Goal: Information Seeking & Learning: Learn about a topic

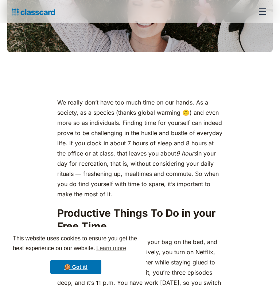
scroll to position [293, 0]
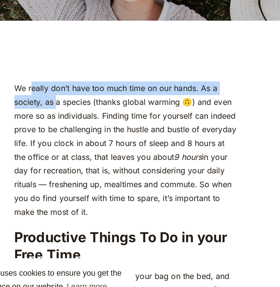
drag, startPoint x: 71, startPoint y: 112, endPoint x: 89, endPoint y: 124, distance: 21.5
click at [89, 124] on p "We really don’t have too much time on our hands. As a society, as a species (th…" at bounding box center [140, 147] width 166 height 102
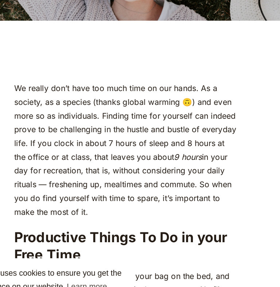
click at [142, 124] on p "We really don’t have too much time on our hands. As a society, as a species (th…" at bounding box center [140, 147] width 166 height 102
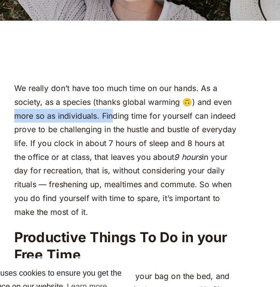
drag, startPoint x: 58, startPoint y: 132, endPoint x: 129, endPoint y: 133, distance: 71.1
click at [129, 133] on p "We really don’t have too much time on our hands. As a society, as a species (th…" at bounding box center [140, 147] width 166 height 102
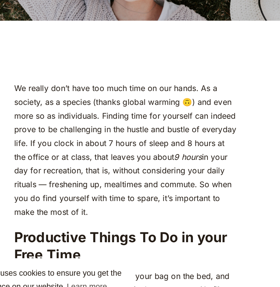
click at [132, 133] on p "We really don’t have too much time on our hands. As a society, as a species (th…" at bounding box center [140, 147] width 166 height 102
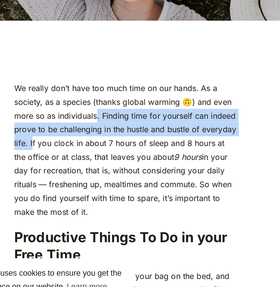
drag, startPoint x: 119, startPoint y: 131, endPoint x: 70, endPoint y: 156, distance: 54.6
click at [70, 156] on p "We really don’t have too much time on our hands. As a society, as a species (th…" at bounding box center [140, 147] width 166 height 102
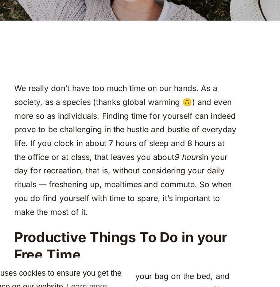
click at [155, 143] on p "We really don’t have too much time on our hands. As a society, as a species (th…" at bounding box center [140, 147] width 166 height 102
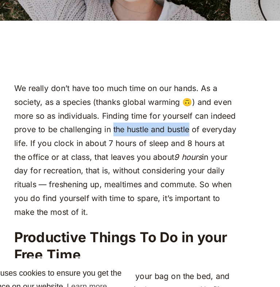
drag, startPoint x: 130, startPoint y: 143, endPoint x: 187, endPoint y: 141, distance: 57.3
click at [187, 141] on p "We really don’t have too much time on our hands. As a society, as a species (th…" at bounding box center [140, 147] width 166 height 102
copy p "he hustle and bustle"
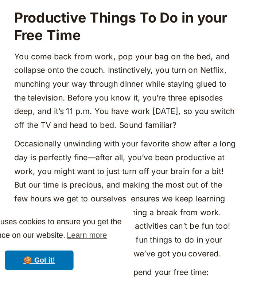
scroll to position [420, 0]
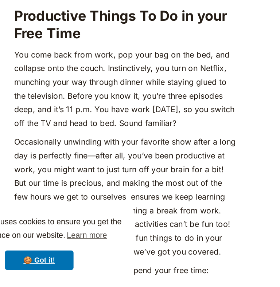
click at [64, 135] on p "You come back from work, pop your bag on the bed, and collapse onto the couch. …" at bounding box center [140, 139] width 166 height 61
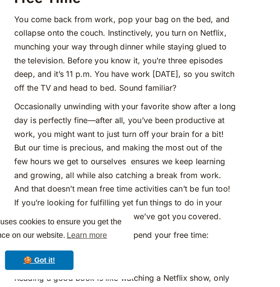
scroll to position [449, 0]
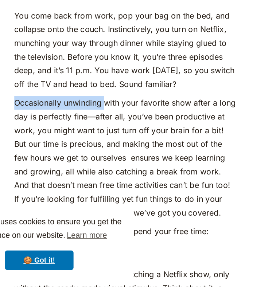
drag, startPoint x: 56, startPoint y: 160, endPoint x: 124, endPoint y: 158, distance: 68.3
click at [135, 182] on p "Occasionally unwinding with your favorite show after a long day is perfectly fi…" at bounding box center [140, 191] width 166 height 92
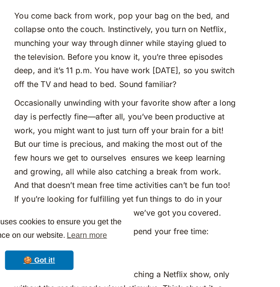
click at [135, 180] on p "Occasionally unwinding with your favorite show after a long day is perfectly fi…" at bounding box center [140, 191] width 166 height 92
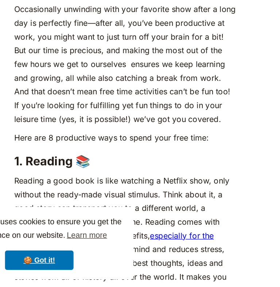
scroll to position [521, 0]
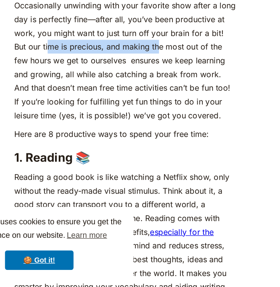
drag, startPoint x: 72, startPoint y: 119, endPoint x: 155, endPoint y: 119, distance: 83.5
click at [155, 119] on p "Occasionally unwinding with your favorite show after a long day is perfectly fi…" at bounding box center [140, 119] width 166 height 92
click at [171, 125] on p "Occasionally unwinding with your favorite show after a long day is perfectly fi…" at bounding box center [140, 119] width 166 height 92
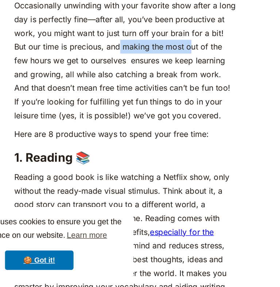
drag, startPoint x: 123, startPoint y: 118, endPoint x: 177, endPoint y: 120, distance: 54.0
click at [177, 120] on p "Occasionally unwinding with your favorite show after a long day is perfectly fi…" at bounding box center [140, 119] width 166 height 92
click at [102, 129] on p "Occasionally unwinding with your favorite show after a long day is perfectly fi…" at bounding box center [140, 119] width 166 height 92
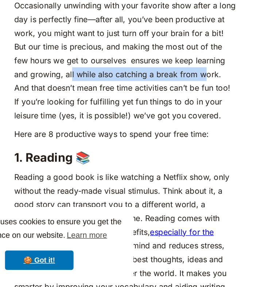
drag, startPoint x: 87, startPoint y: 138, endPoint x: 184, endPoint y: 142, distance: 97.5
click at [184, 142] on p "Occasionally unwinding with your favorite show after a long day is perfectly fi…" at bounding box center [140, 119] width 166 height 92
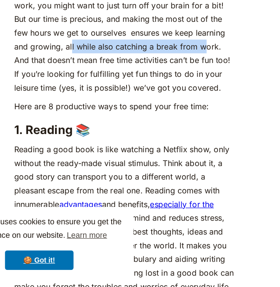
scroll to position [543, 0]
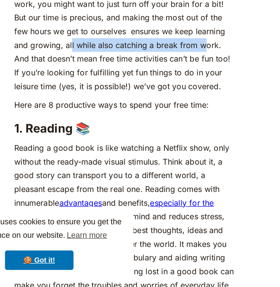
click at [143, 126] on p "Occasionally unwinding with your favorite show after a long day is perfectly fi…" at bounding box center [140, 97] width 166 height 92
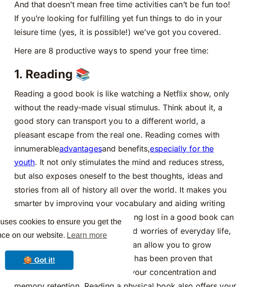
scroll to position [587, 0]
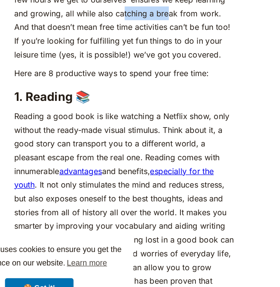
drag, startPoint x: 125, startPoint y: 72, endPoint x: 160, endPoint y: 73, distance: 34.7
click at [160, 73] on p "Occasionally unwinding with your favorite show after a long day is perfectly fi…" at bounding box center [140, 53] width 166 height 92
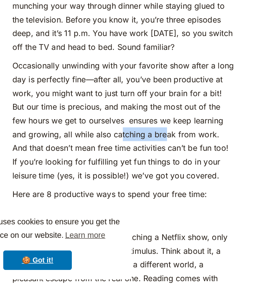
scroll to position [477, 0]
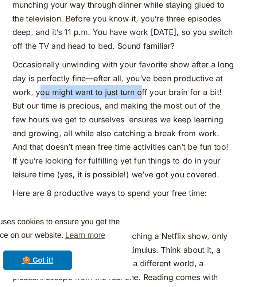
drag, startPoint x: 78, startPoint y: 150, endPoint x: 153, endPoint y: 153, distance: 74.8
click at [153, 153] on p "Occasionally unwinding with your favorite show after a long day is perfectly fi…" at bounding box center [140, 163] width 166 height 92
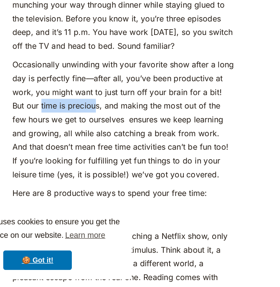
drag, startPoint x: 68, startPoint y: 162, endPoint x: 108, endPoint y: 165, distance: 39.5
click at [108, 165] on p "Occasionally unwinding with your favorite show after a long day is perfectly fi…" at bounding box center [140, 163] width 166 height 92
click at [124, 171] on p "Occasionally unwinding with your favorite show after a long day is perfectly fi…" at bounding box center [140, 163] width 166 height 92
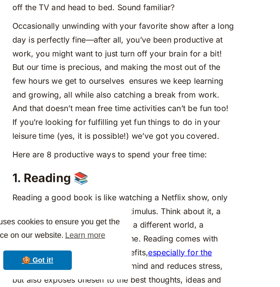
scroll to position [507, 0]
